Goal: Find specific page/section: Find specific page/section

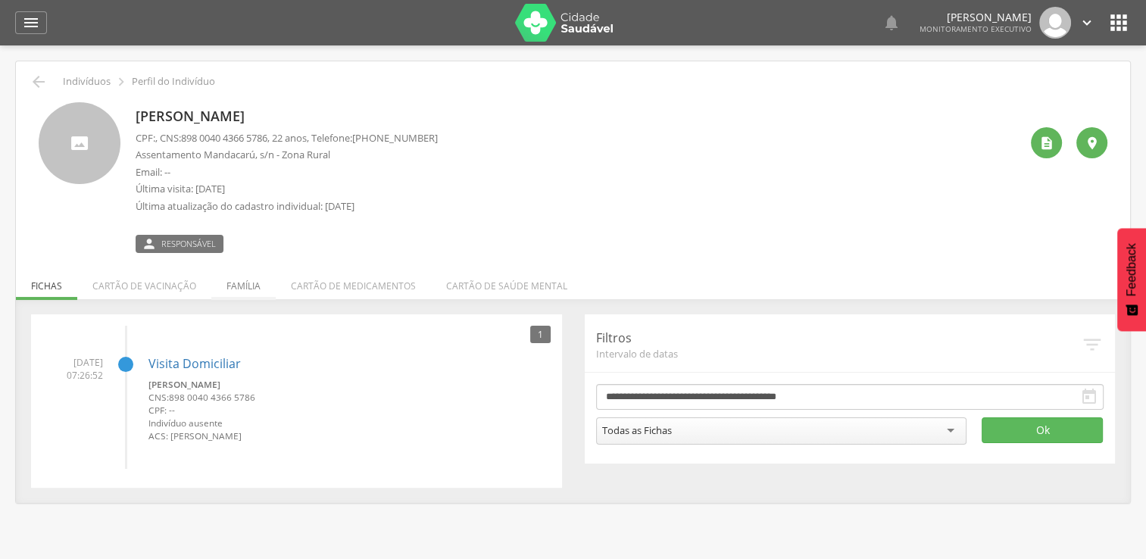
click at [227, 280] on li "Família" at bounding box center [243, 282] width 64 height 36
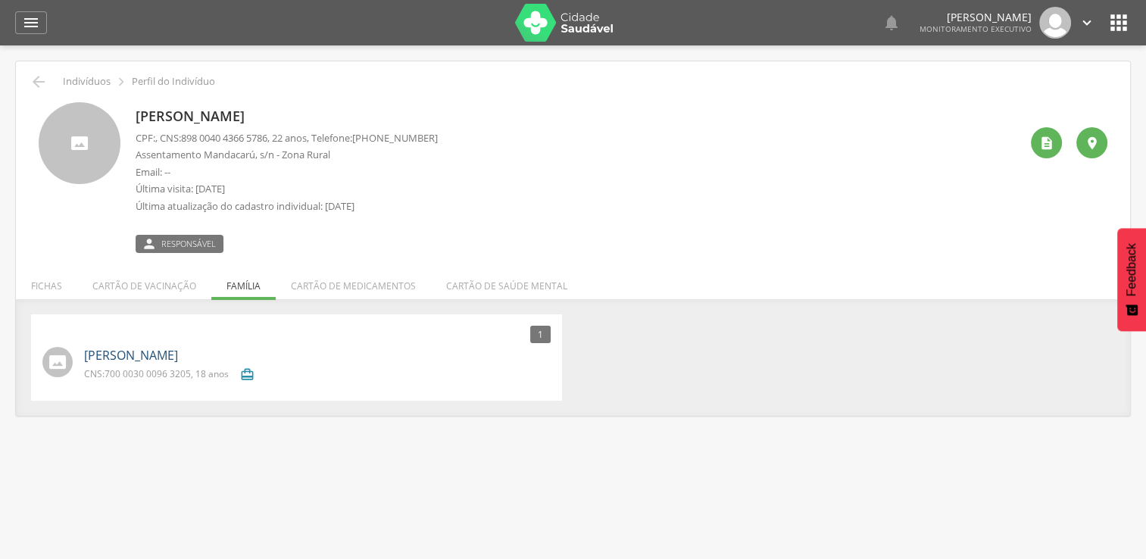
click at [178, 350] on link "[PERSON_NAME]" at bounding box center [131, 355] width 94 height 17
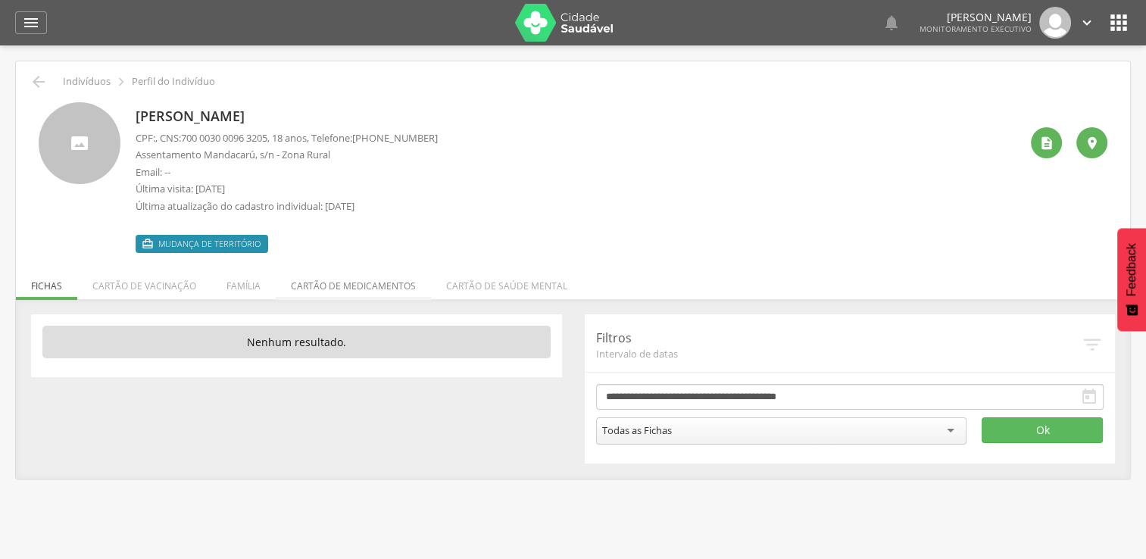
click at [306, 283] on li "Cartão de medicamentos" at bounding box center [353, 282] width 155 height 36
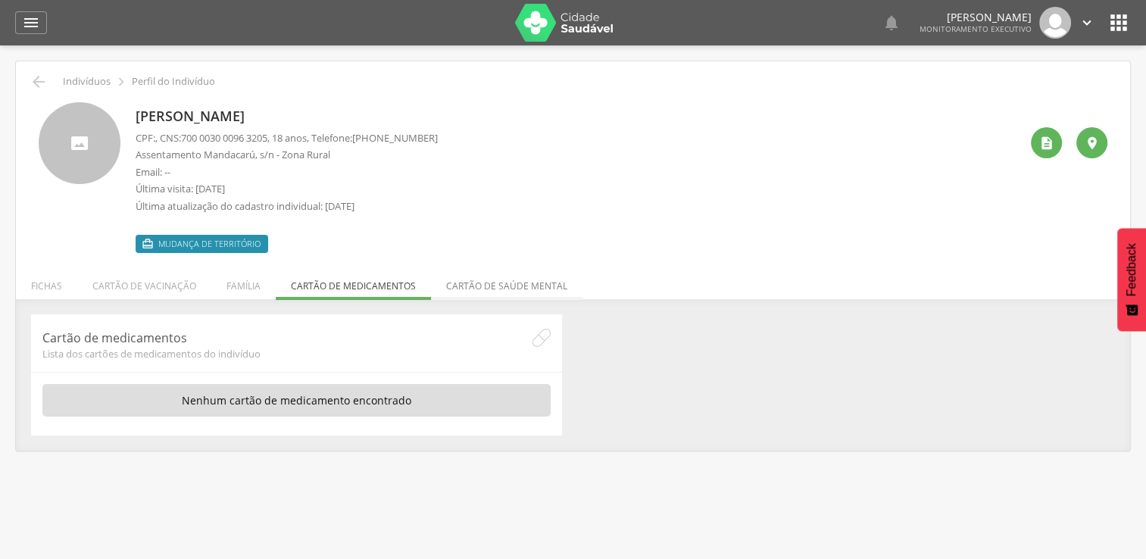
click at [448, 286] on li "Cartão de saúde mental" at bounding box center [507, 282] width 152 height 36
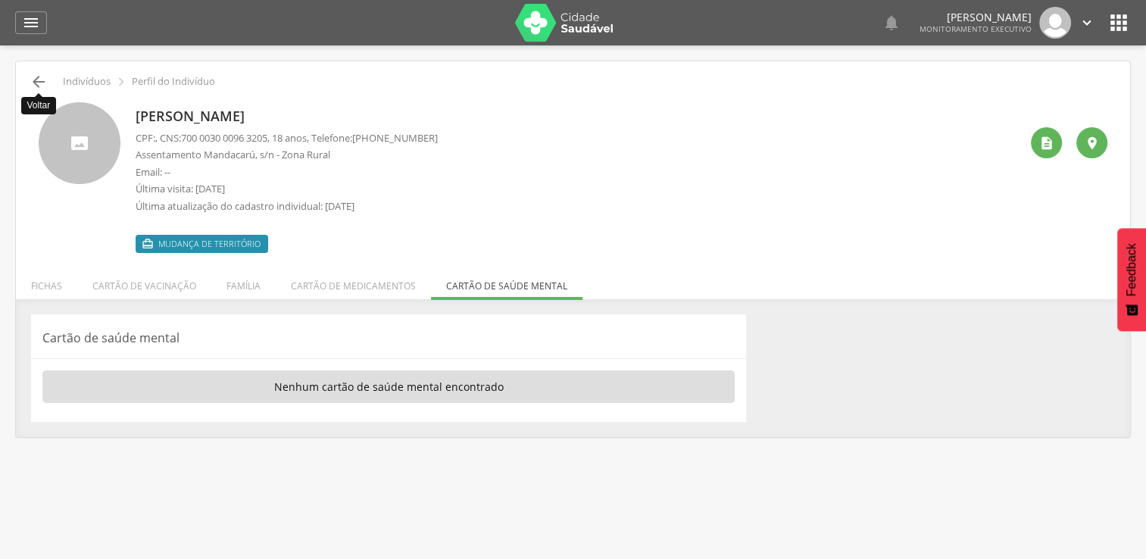
click at [40, 76] on icon "" at bounding box center [39, 82] width 18 height 18
click at [58, 276] on li "Fichas" at bounding box center [46, 282] width 61 height 36
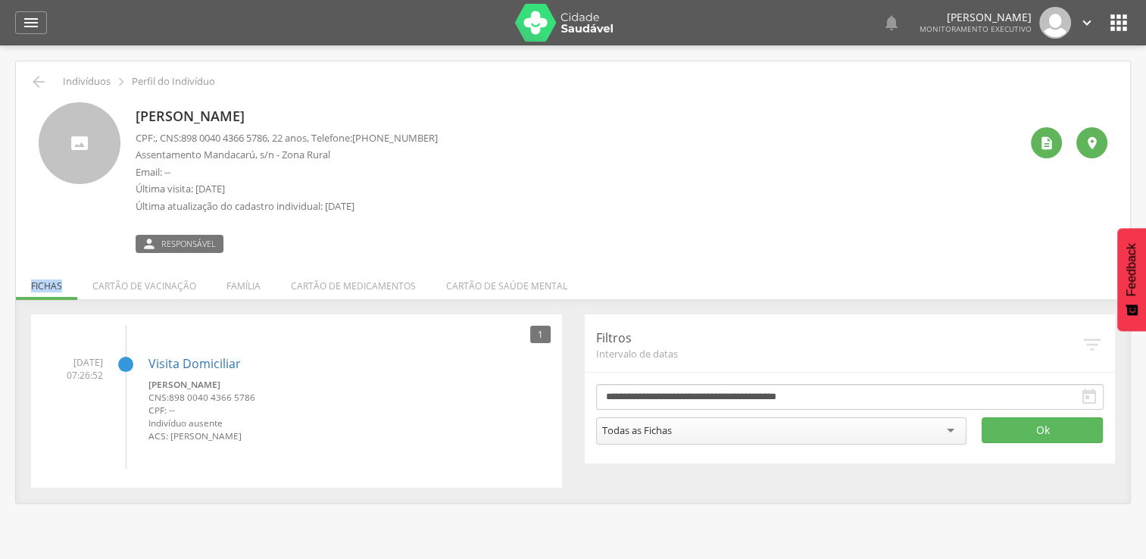
click at [58, 276] on div " Indivíduos  Perfil do Indivíduo [PERSON_NAME] CPF: , CNS: [PHONE_NUMBER] , 2…" at bounding box center [573, 282] width 1114 height 442
click at [33, 80] on icon "" at bounding box center [39, 82] width 18 height 18
click at [36, 82] on icon "" at bounding box center [39, 82] width 18 height 18
click at [39, 83] on icon "" at bounding box center [39, 82] width 18 height 18
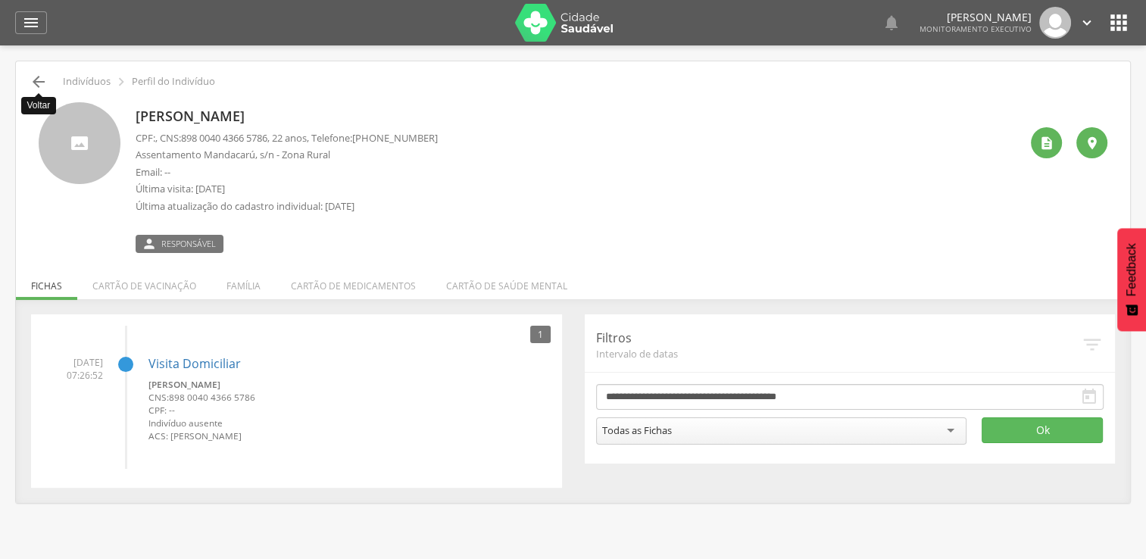
click at [39, 83] on icon "" at bounding box center [39, 82] width 18 height 18
